Goal: Information Seeking & Learning: Check status

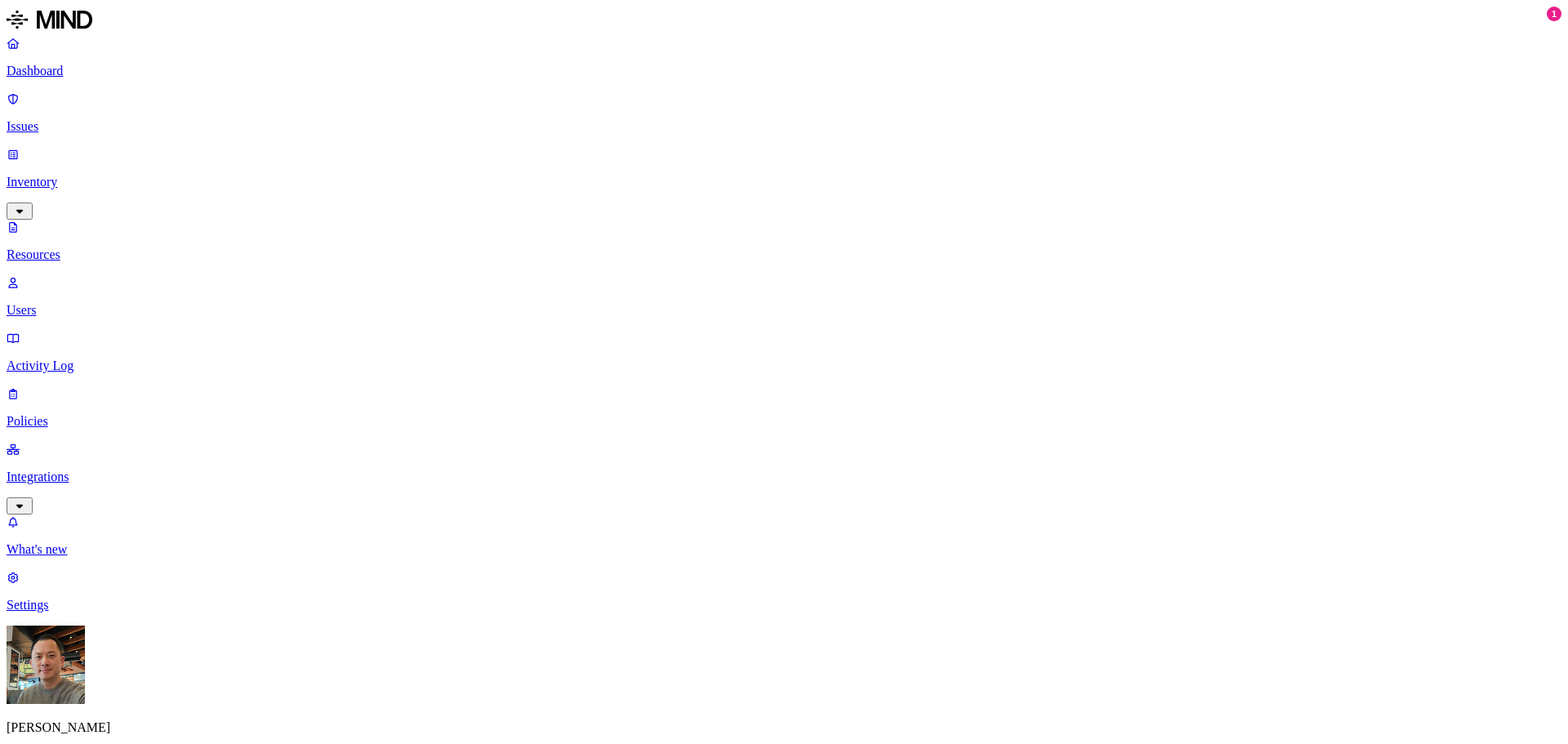
paste input "[PERSON_NAME][EMAIL_ADDRESS][PERSON_NAME][DOMAIN_NAME]"
type input "[PERSON_NAME][EMAIL_ADDRESS][PERSON_NAME][DOMAIN_NAME]"
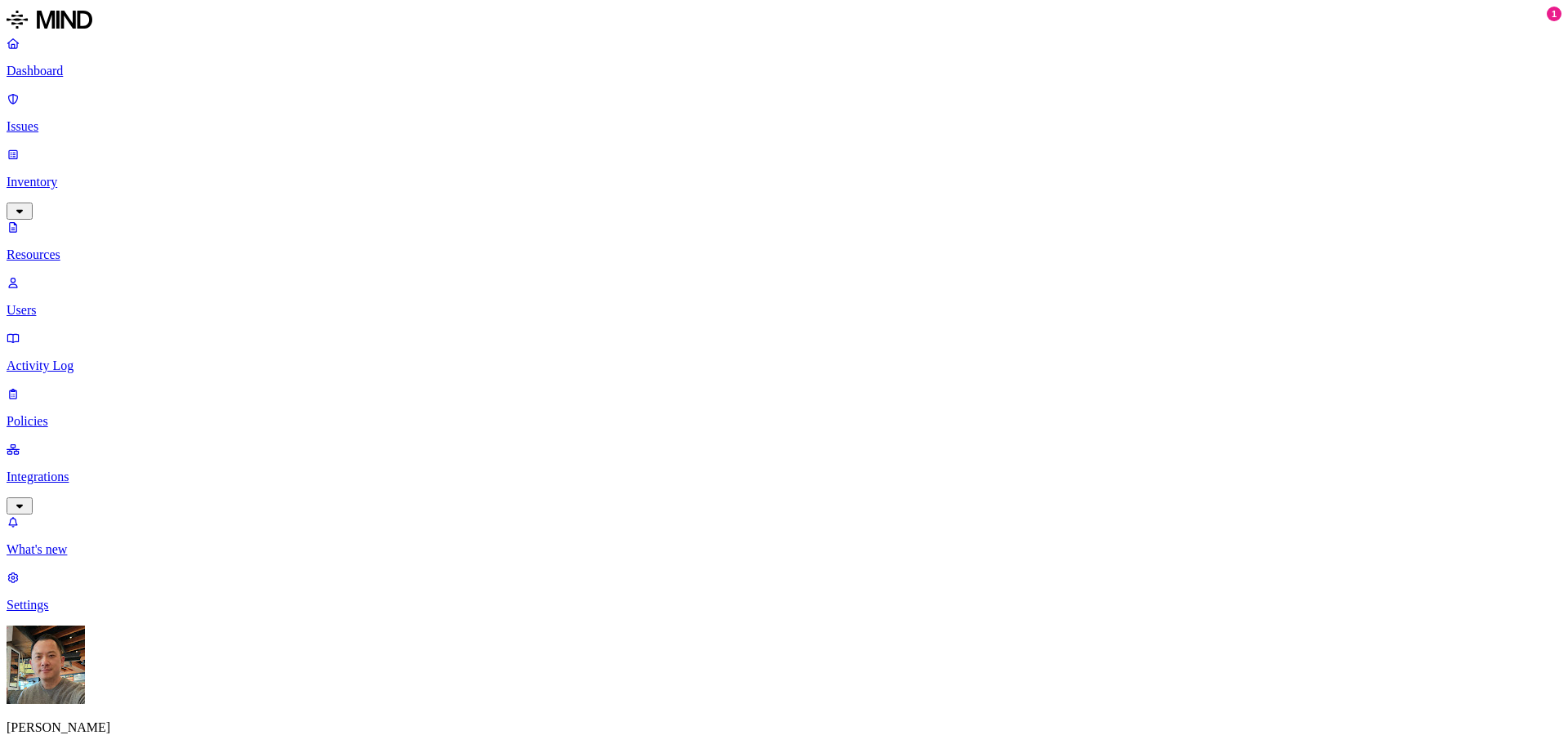
scroll to position [245, 0]
click at [88, 119] on p "Issues" at bounding box center [783, 126] width 1555 height 15
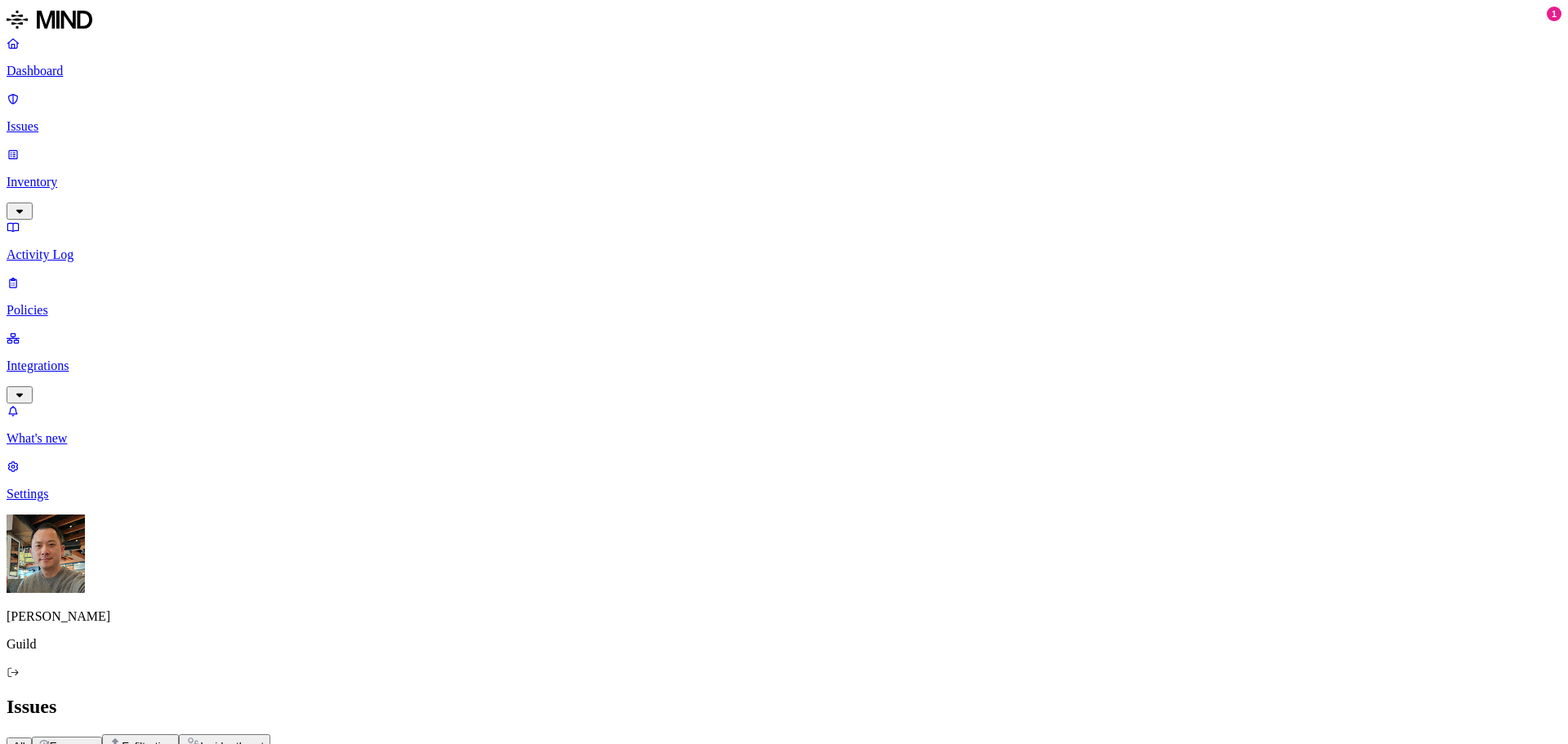
click at [744, 734] on div "All Exposure Exfiltration Insider threat" at bounding box center [783, 744] width 1555 height 20
